Goal: Task Accomplishment & Management: Use online tool/utility

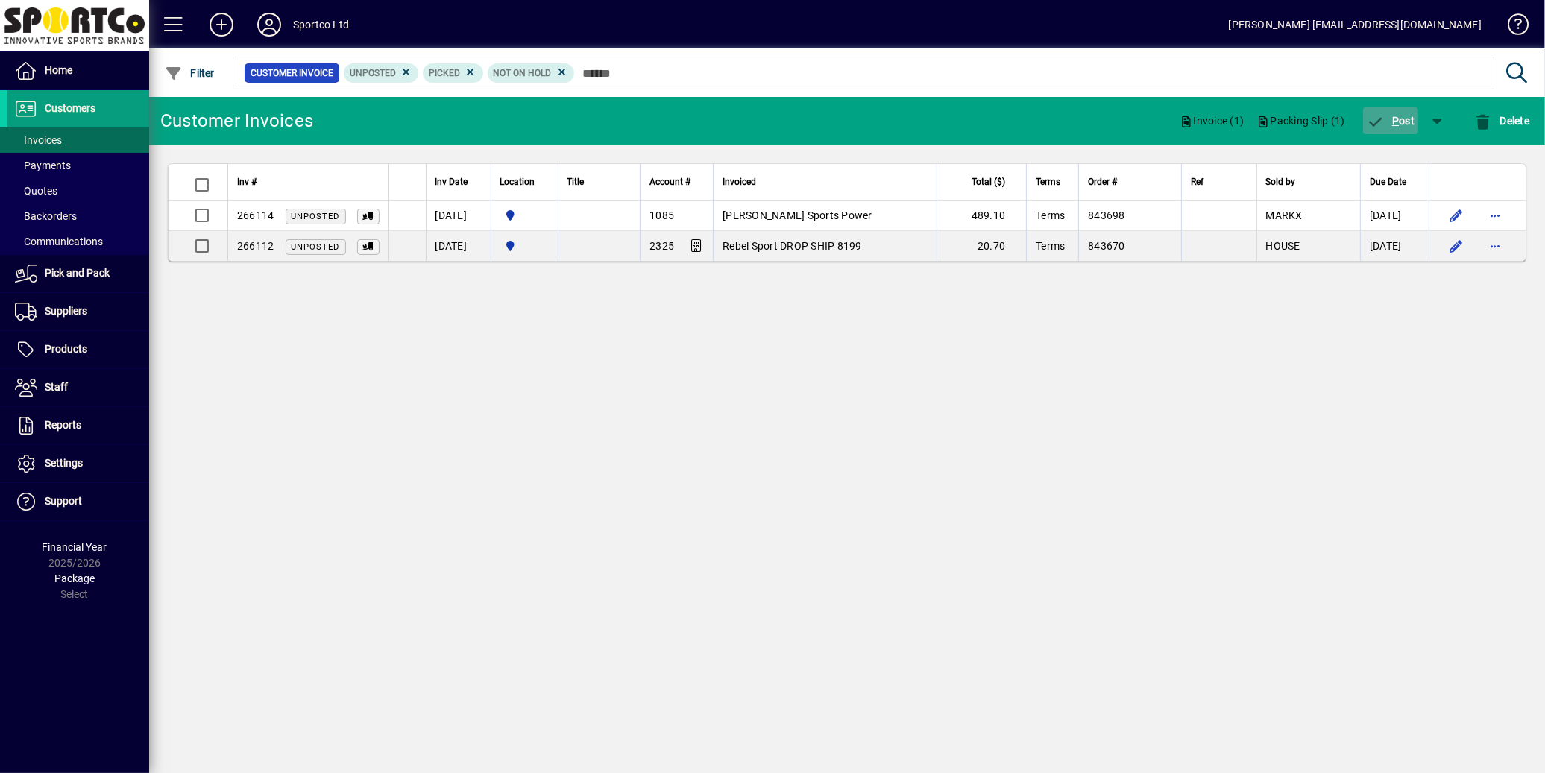
click at [1400, 122] on span "P ost" at bounding box center [1391, 121] width 48 height 12
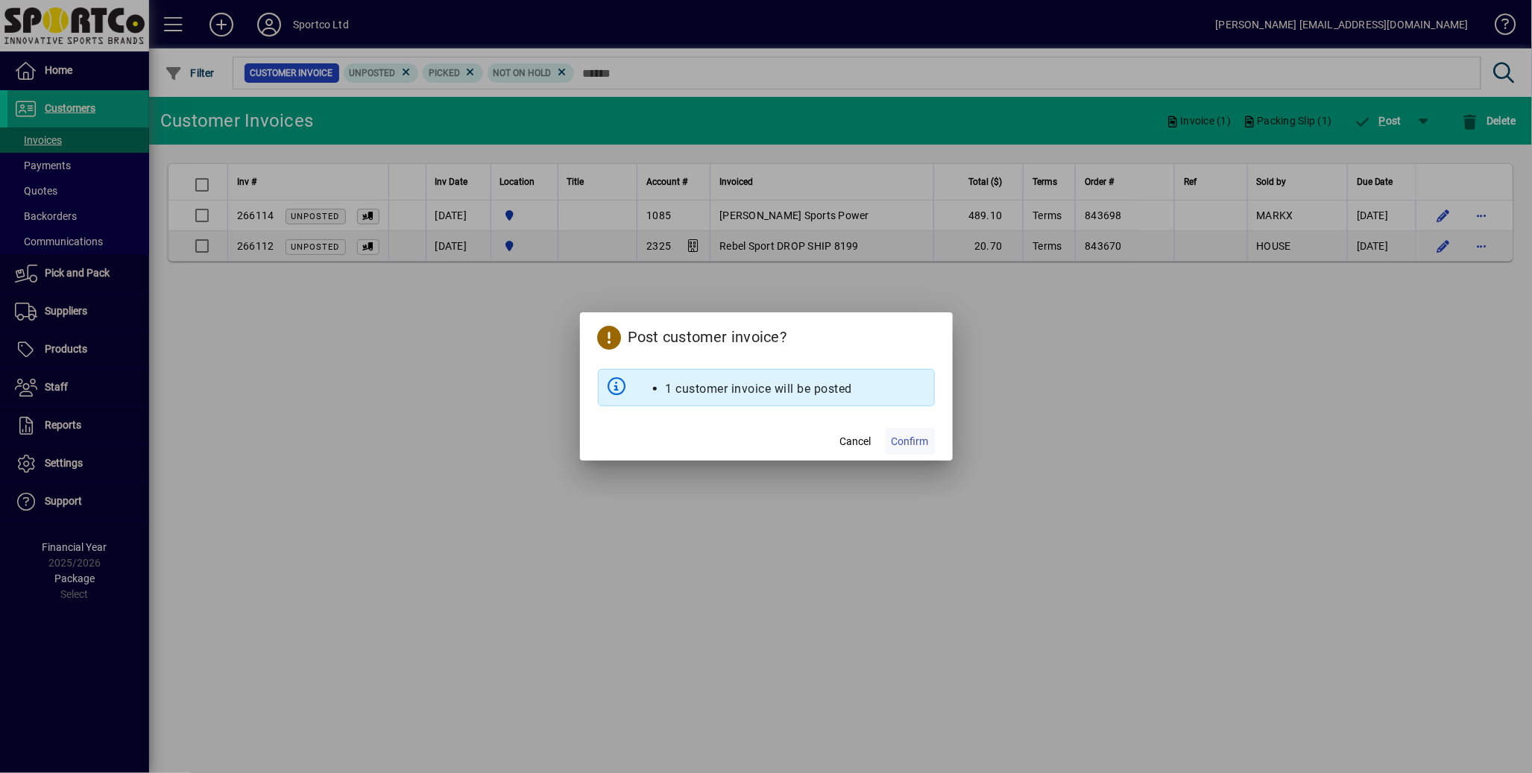
click at [922, 444] on span "Confirm" at bounding box center [910, 442] width 37 height 16
